Goal: Transaction & Acquisition: Purchase product/service

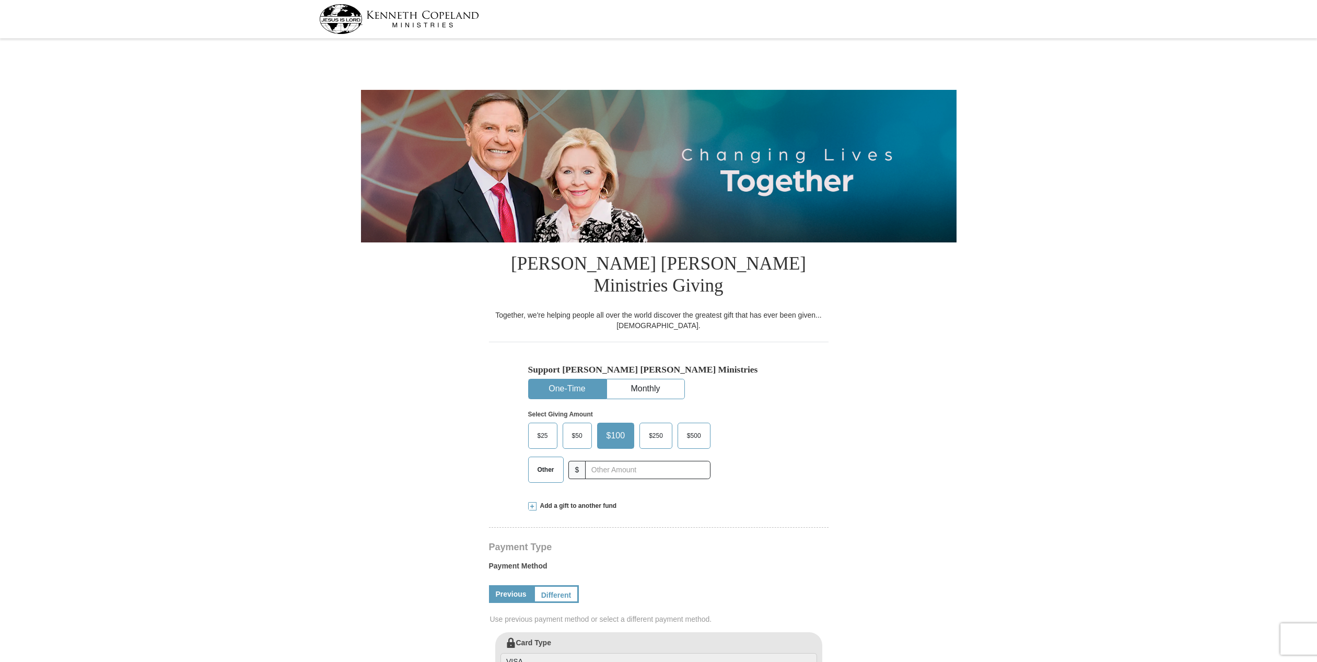
select select "MO"
click at [573, 428] on span "$50" at bounding box center [577, 436] width 21 height 16
click at [0, 0] on input "$50" at bounding box center [0, 0] width 0 height 0
click at [544, 462] on span "Other" at bounding box center [545, 470] width 27 height 16
click at [0, 0] on input "Other" at bounding box center [0, 0] width 0 height 0
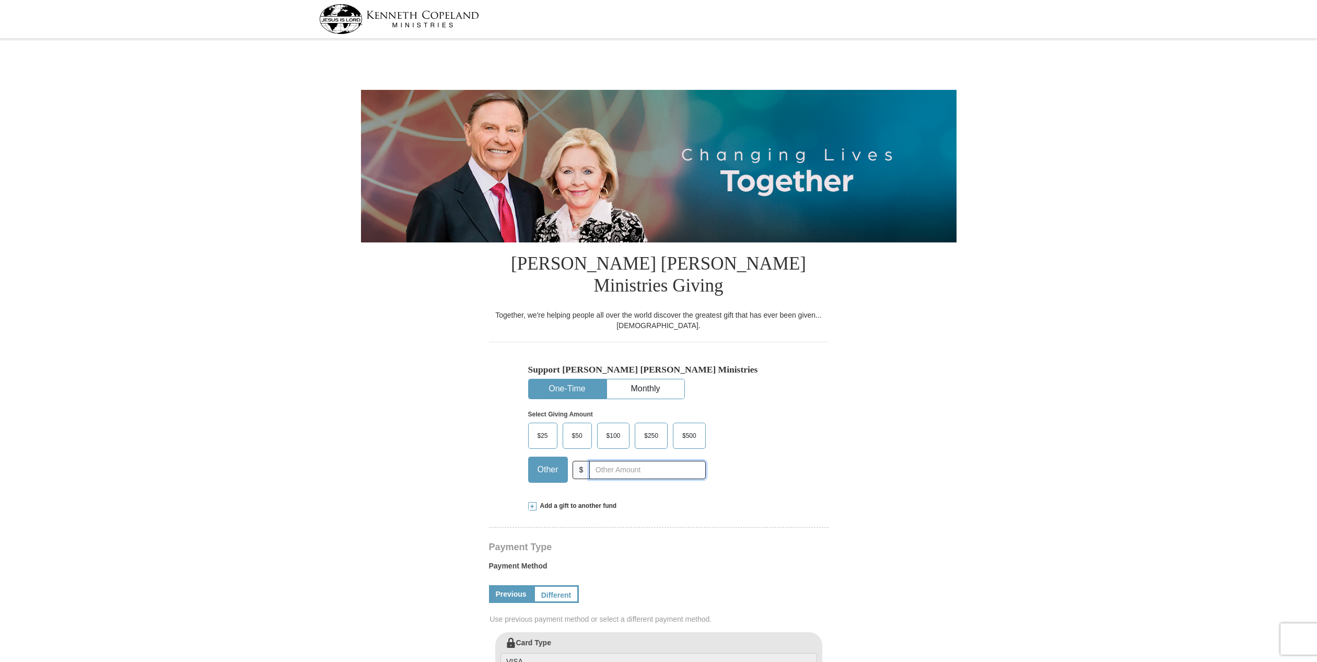
click at [592, 461] on input "text" at bounding box center [647, 470] width 116 height 18
type input "0"
click at [531, 502] on span at bounding box center [532, 506] width 8 height 8
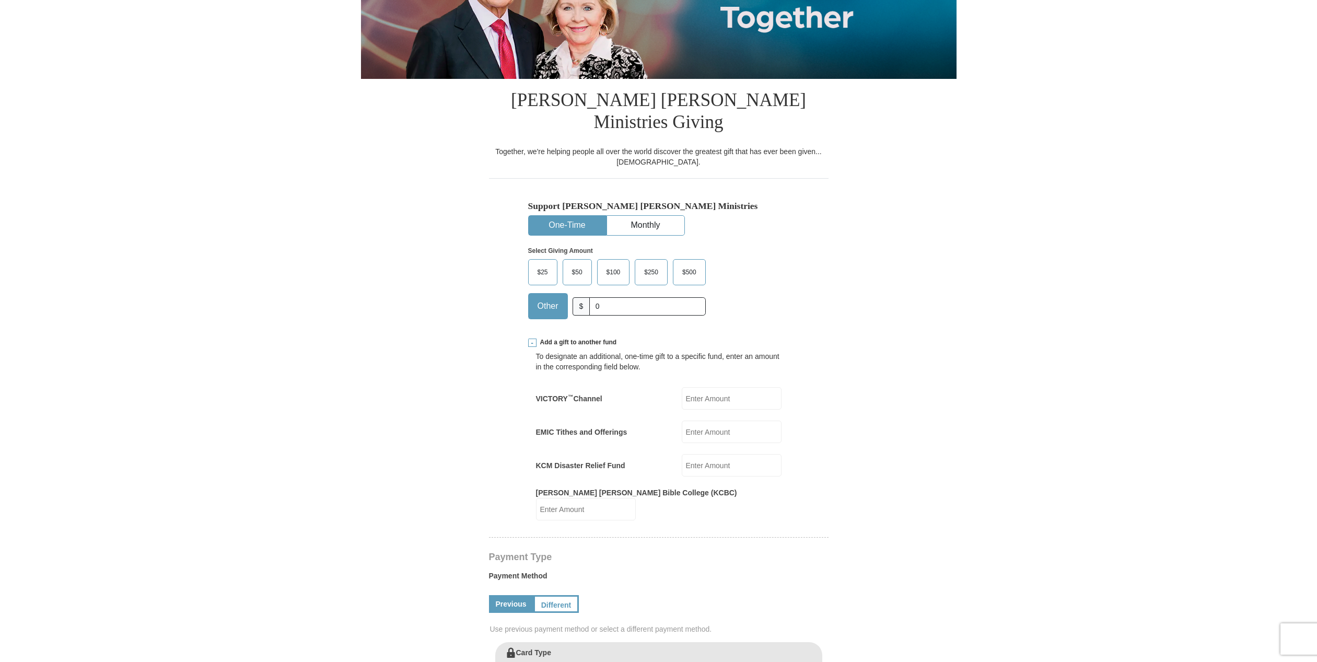
scroll to position [168, 0]
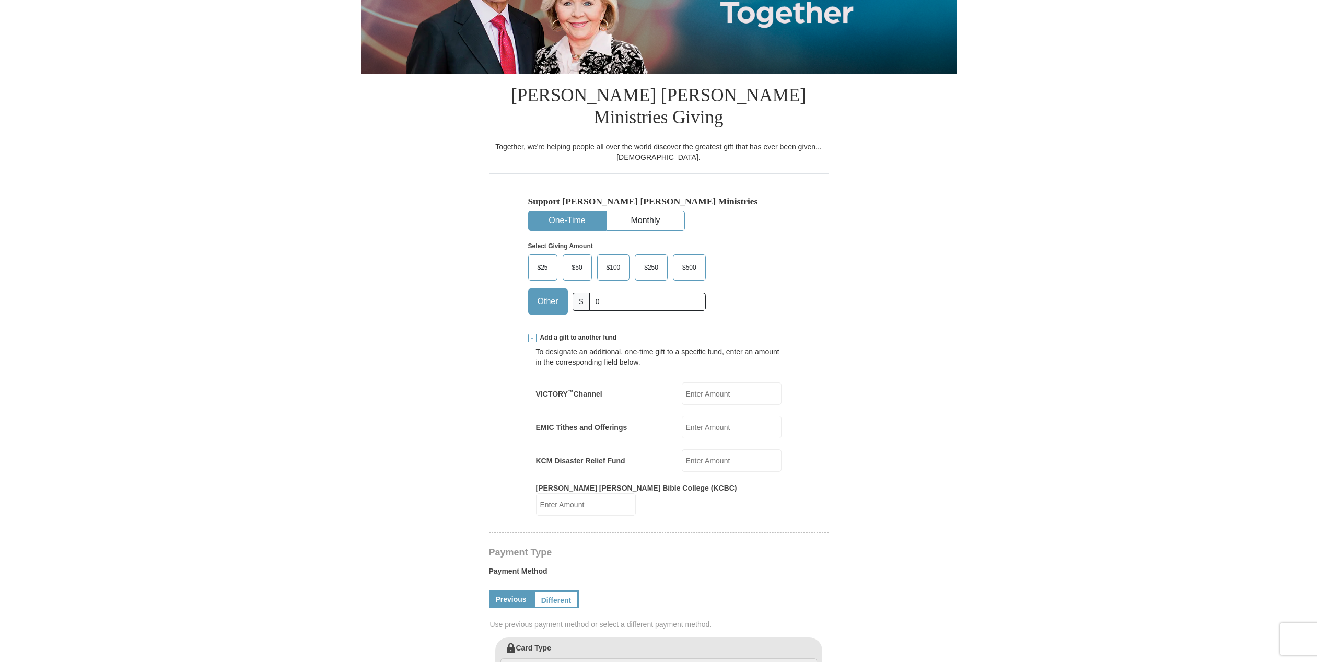
click at [699, 382] on input "VICTORY ™ Channel" at bounding box center [732, 393] width 100 height 22
type input "25"
click at [636, 493] on input "Kenneth Copeland Bible College (KCBC)" at bounding box center [586, 504] width 100 height 22
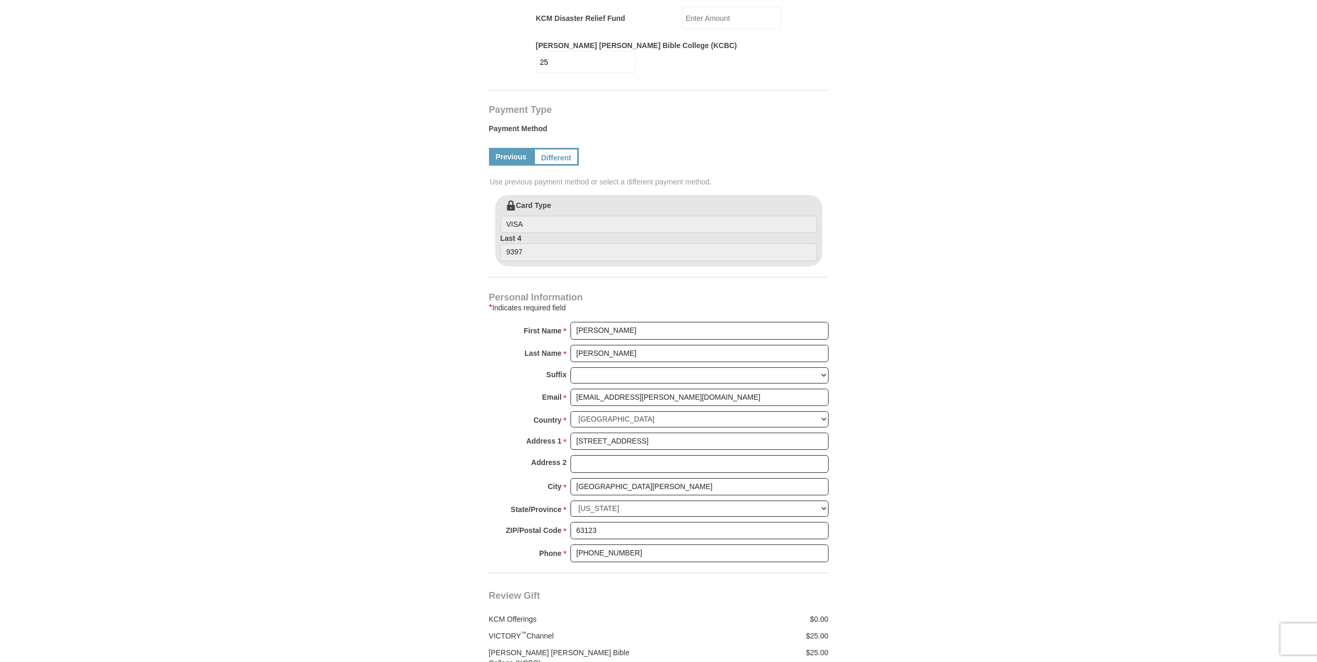
scroll to position [653, 0]
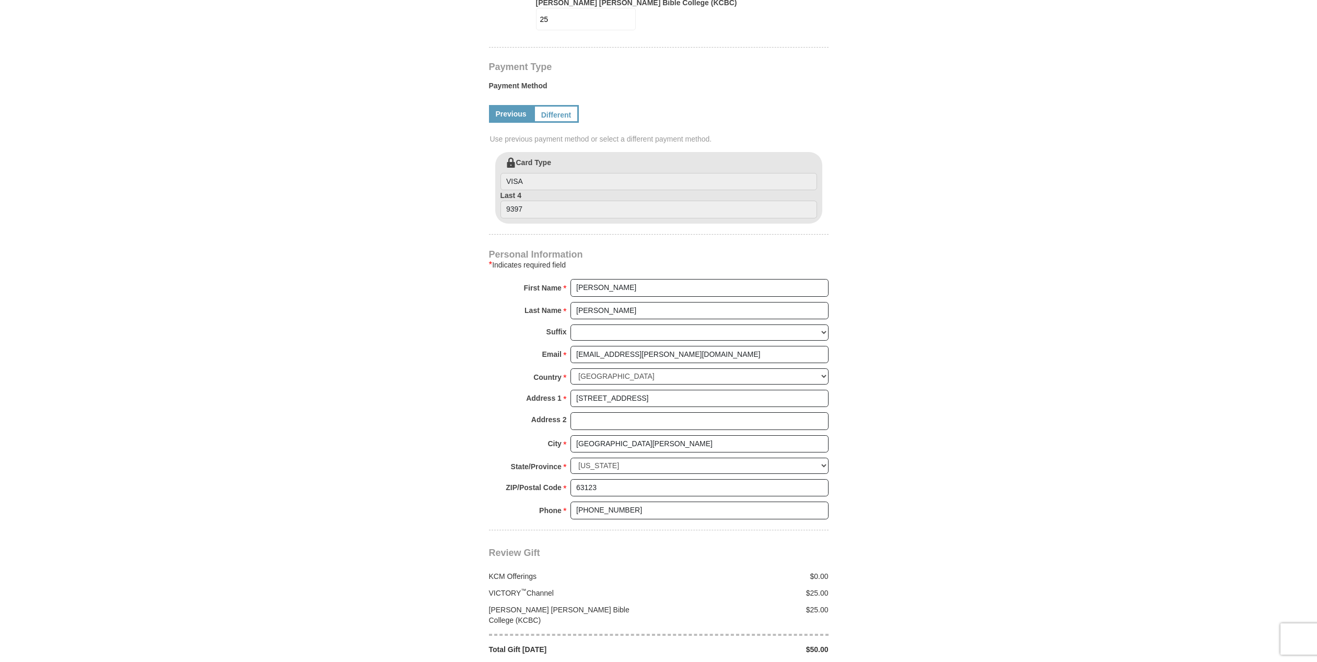
type input "25"
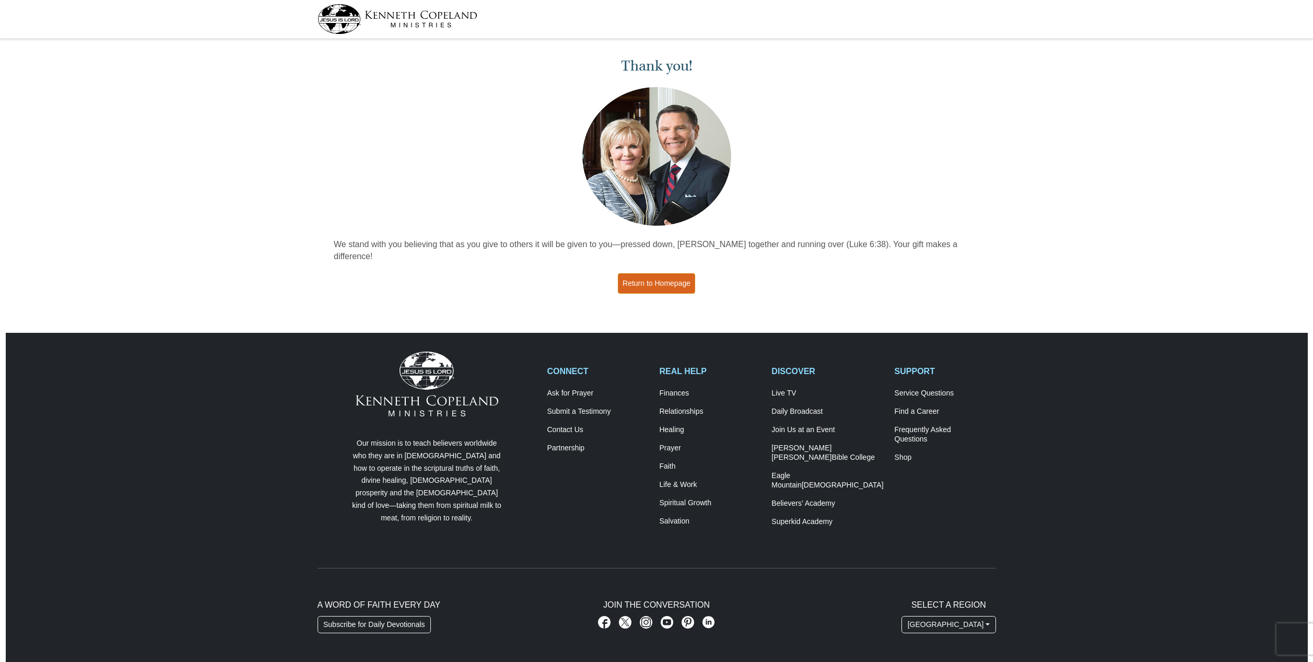
click at [670, 273] on link "Return to Homepage" at bounding box center [656, 283] width 77 height 20
